Goal: Task Accomplishment & Management: Manage account settings

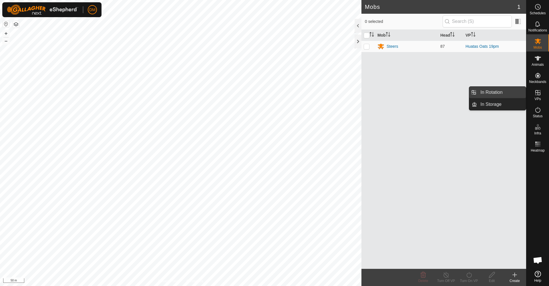
click at [496, 93] on link "In Rotation" at bounding box center [501, 92] width 49 height 11
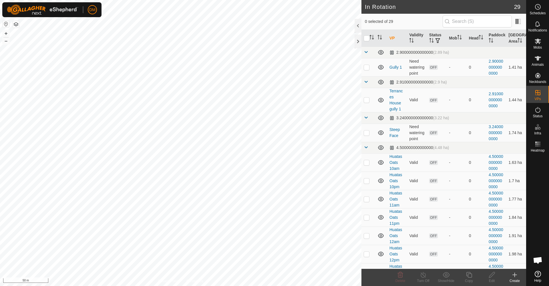
click at [514, 275] on icon at bounding box center [514, 275] width 4 height 0
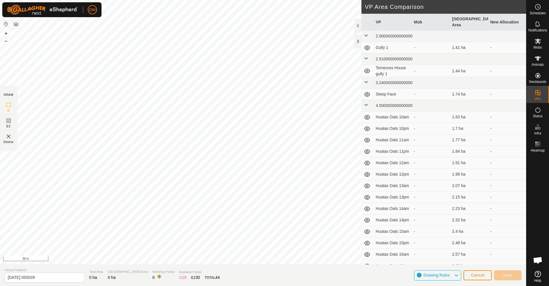
click at [486, 274] on button "Cancel" at bounding box center [477, 275] width 28 height 10
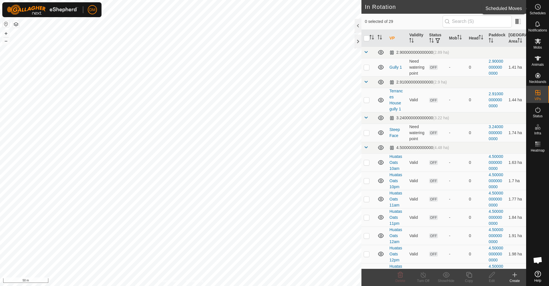
click at [537, 10] on icon at bounding box center [537, 6] width 7 height 7
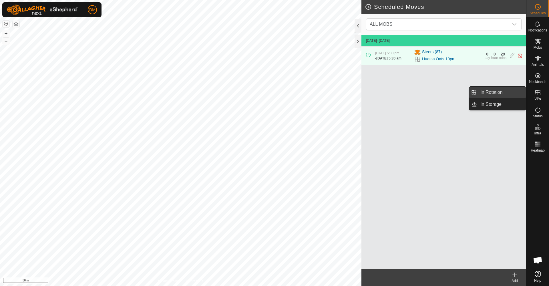
click at [496, 93] on link "In Rotation" at bounding box center [501, 92] width 49 height 11
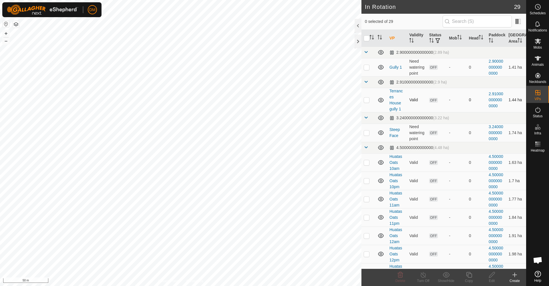
checkbox input "true"
click at [468, 276] on icon at bounding box center [469, 275] width 6 height 6
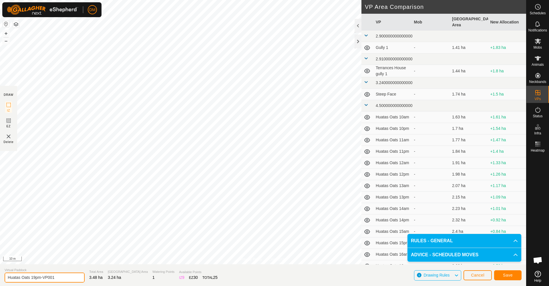
drag, startPoint x: 32, startPoint y: 277, endPoint x: 61, endPoint y: 277, distance: 28.9
click at [61, 277] on input "Huatas Oats 19pm-VP001" at bounding box center [45, 277] width 80 height 10
drag, startPoint x: 32, startPoint y: 276, endPoint x: 62, endPoint y: 276, distance: 30.0
click at [62, 276] on input "Huatas Oats 19pm-VP001" at bounding box center [45, 277] width 80 height 10
type input "Huatas Oats 20am"
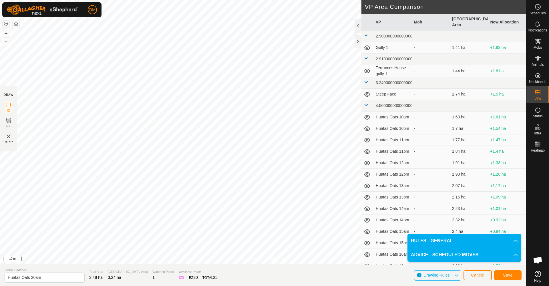
click at [504, 276] on span "Save" at bounding box center [508, 275] width 10 height 5
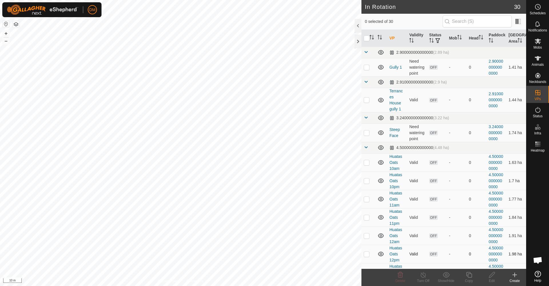
checkbox input "true"
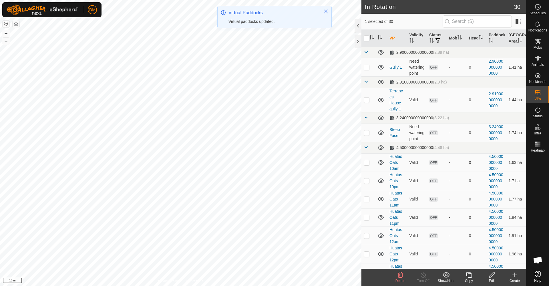
click at [470, 274] on icon at bounding box center [469, 275] width 6 height 6
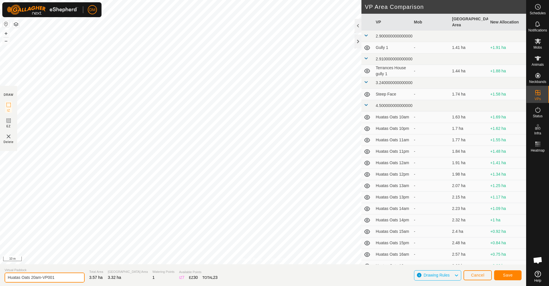
drag, startPoint x: 35, startPoint y: 275, endPoint x: 62, endPoint y: 275, distance: 26.6
click at [61, 275] on input "Huatas Oats 20am-VP001" at bounding box center [45, 277] width 80 height 10
type input "Huatas Oats 20pm"
click at [509, 275] on span "Save" at bounding box center [508, 275] width 10 height 5
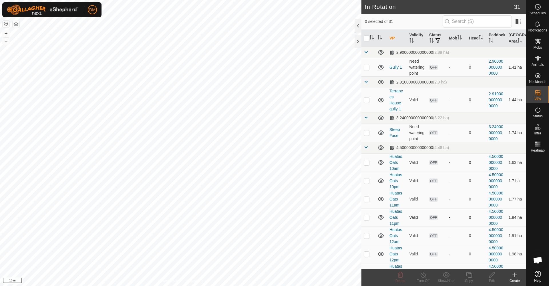
checkbox input "true"
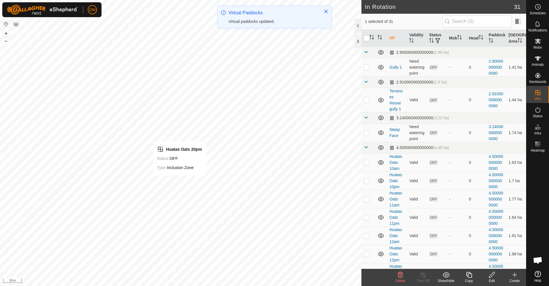
click at [468, 274] on icon at bounding box center [468, 274] width 7 height 7
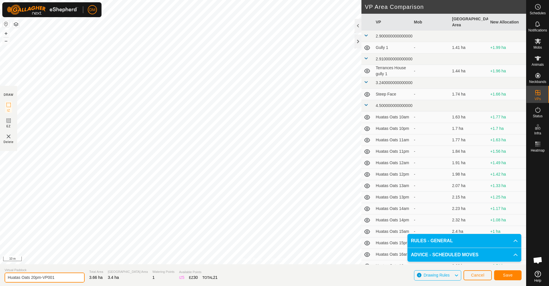
drag, startPoint x: 34, startPoint y: 277, endPoint x: 60, endPoint y: 278, distance: 26.3
click at [60, 278] on input "Huatas Oats 20pm-VP001" at bounding box center [45, 277] width 80 height 10
type input "Huatas Oats 21am"
click at [506, 277] on button "Save" at bounding box center [507, 275] width 27 height 10
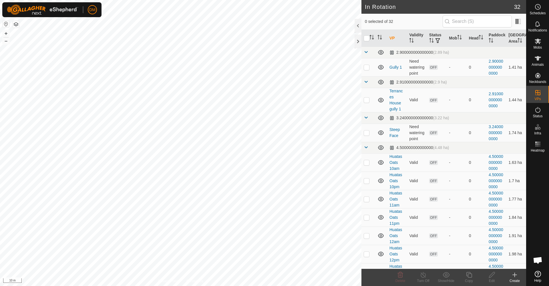
checkbox input "true"
click at [469, 277] on icon at bounding box center [468, 274] width 7 height 7
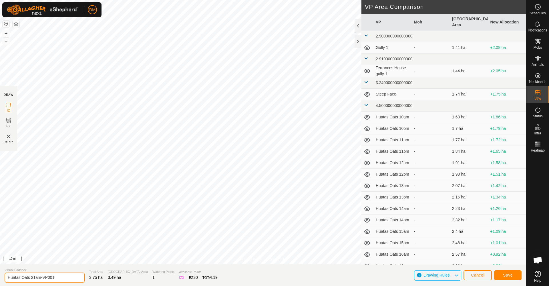
drag, startPoint x: 36, startPoint y: 277, endPoint x: 60, endPoint y: 277, distance: 23.7
click at [60, 277] on input "Huatas Oats 21am-VP001" at bounding box center [45, 277] width 80 height 10
type input "Huatas Oats 21pm"
click at [509, 276] on span "Save" at bounding box center [508, 275] width 10 height 5
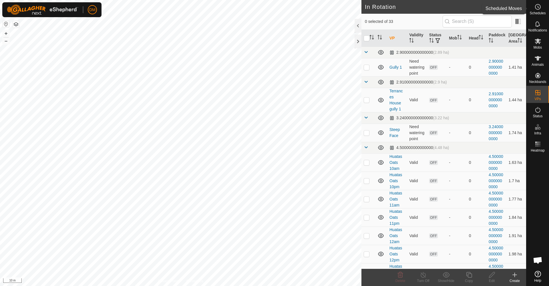
click at [537, 8] on icon at bounding box center [537, 6] width 7 height 7
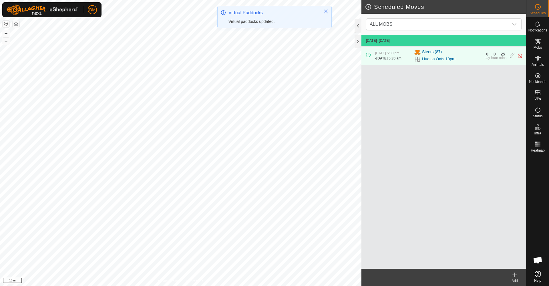
click at [514, 276] on icon at bounding box center [514, 274] width 7 height 7
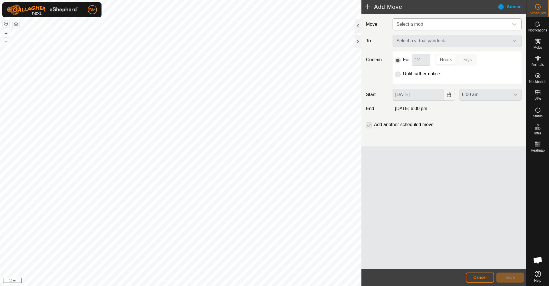
click at [418, 23] on span "Select a mob" at bounding box center [409, 24] width 27 height 5
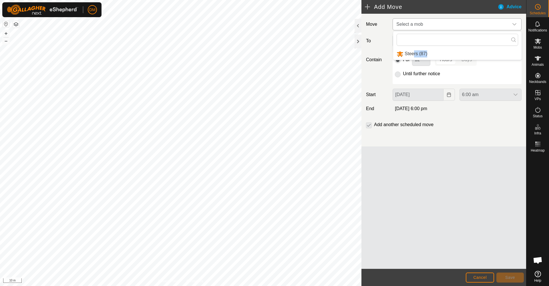
click at [413, 53] on li "Steers (87)" at bounding box center [457, 54] width 128 height 12
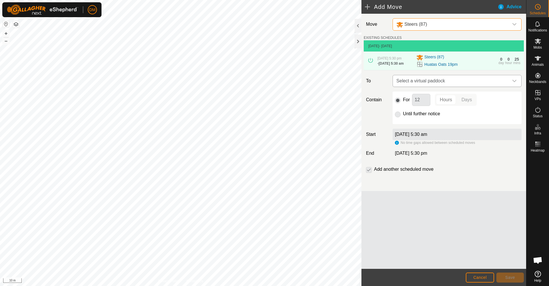
click at [417, 82] on span "Select a virtual paddock" at bounding box center [451, 80] width 115 height 11
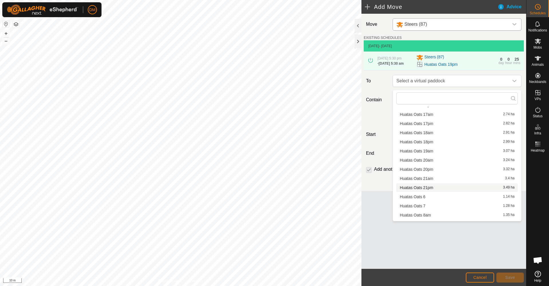
scroll to position [137, 0]
click at [413, 162] on li "Huatas Oats 20am 3.24 ha" at bounding box center [456, 161] width 121 height 9
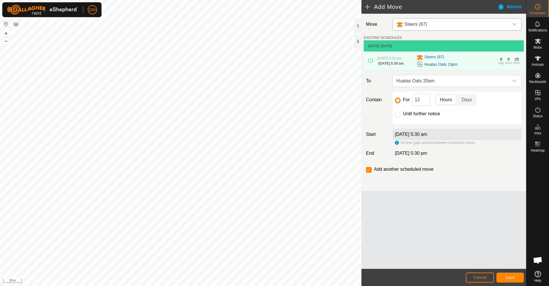
click at [508, 275] on span "Save" at bounding box center [510, 277] width 10 height 5
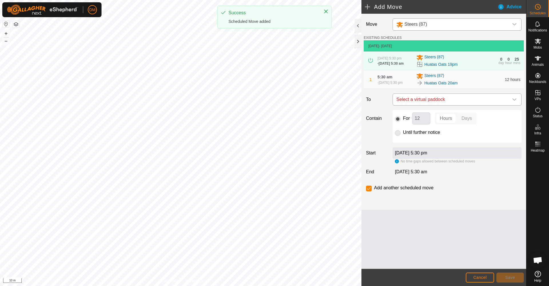
click at [435, 102] on span "Select a virtual paddock" at bounding box center [451, 99] width 115 height 11
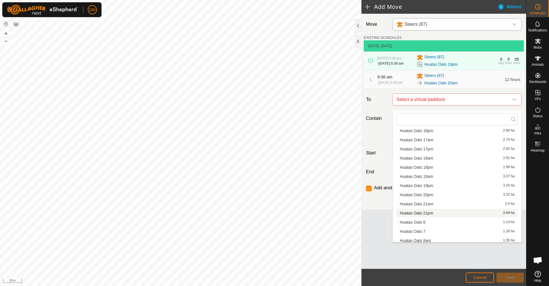
scroll to position [131, 0]
click at [424, 198] on li "Huatas Oats 20pm 3.32 ha" at bounding box center [456, 196] width 121 height 9
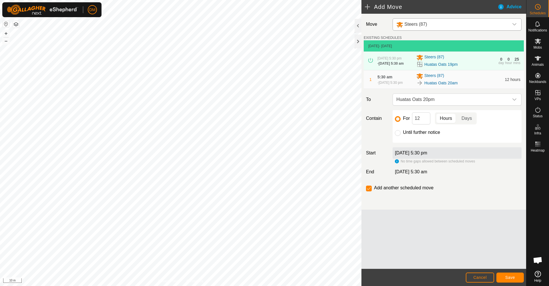
click at [514, 277] on span "Save" at bounding box center [510, 277] width 10 height 5
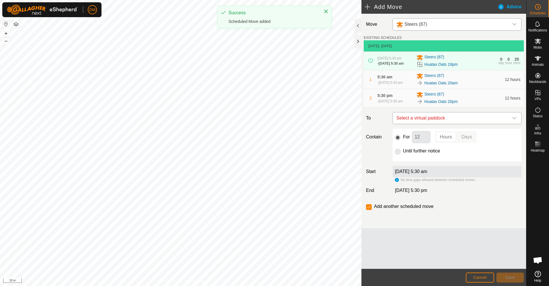
click at [443, 124] on span "Select a virtual paddock" at bounding box center [451, 117] width 115 height 11
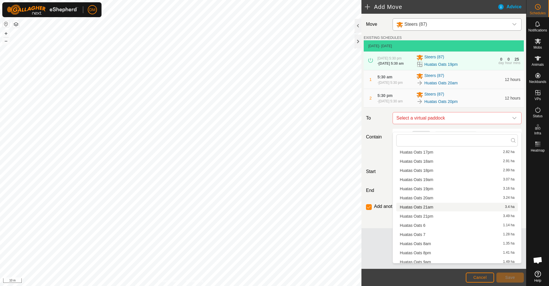
scroll to position [151, 0]
click at [427, 207] on li "Huatas Oats 21am 3.4 ha" at bounding box center [456, 206] width 121 height 9
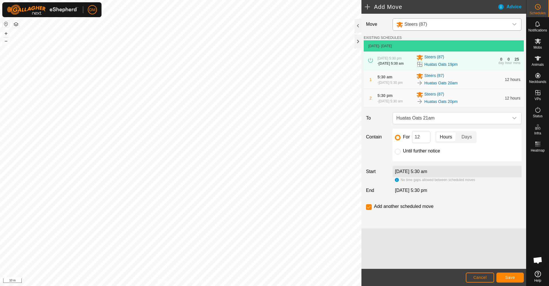
click at [510, 278] on span "Save" at bounding box center [510, 277] width 10 height 5
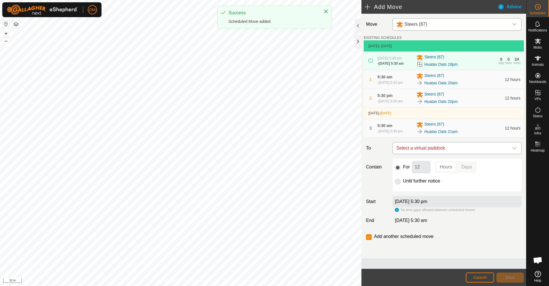
click at [427, 154] on span "Select a virtual paddock" at bounding box center [451, 147] width 115 height 11
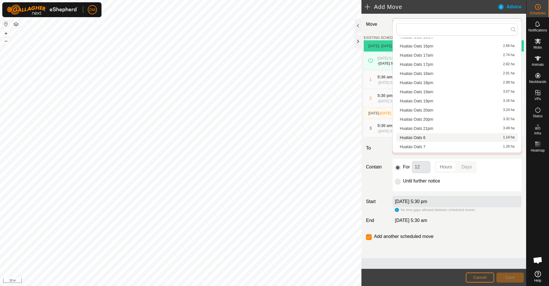
scroll to position [128, 0]
click at [428, 127] on li "Huatas Oats 21pm 3.49 ha" at bounding box center [456, 128] width 121 height 9
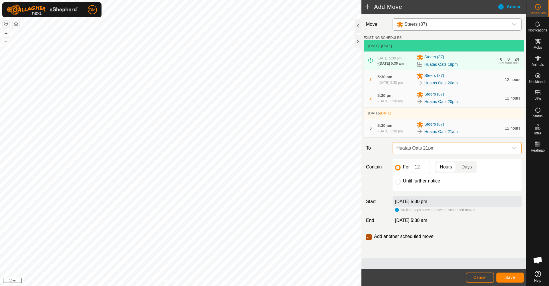
click at [368, 240] on input "checkbox" at bounding box center [369, 237] width 6 height 6
checkbox input "false"
click at [508, 279] on button "Save" at bounding box center [509, 277] width 27 height 10
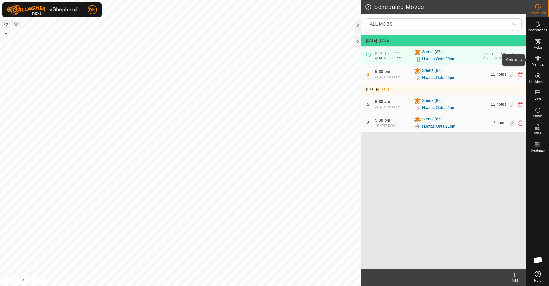
click at [535, 58] on icon at bounding box center [537, 58] width 7 height 7
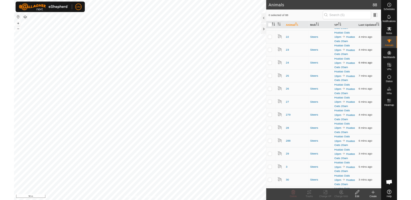
scroll to position [259, 0]
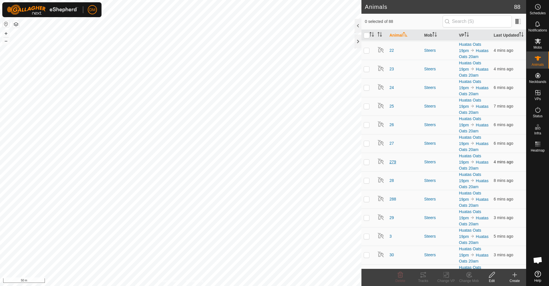
click at [393, 165] on span "279" at bounding box center [392, 162] width 7 height 6
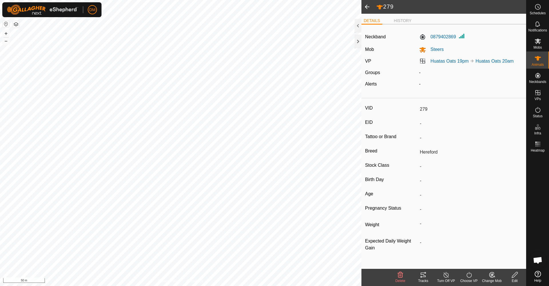
click at [423, 275] on icon at bounding box center [422, 274] width 5 height 5
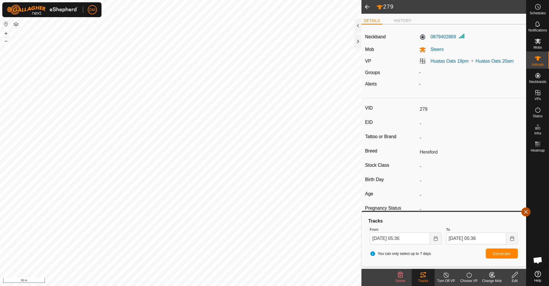
click at [526, 212] on button "button" at bounding box center [525, 211] width 9 height 9
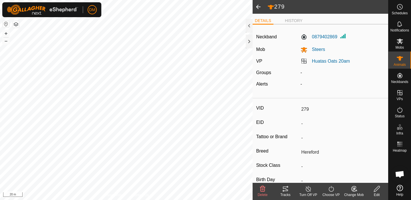
click at [257, 6] on span at bounding box center [258, 7] width 11 height 14
